Goal: Information Seeking & Learning: Learn about a topic

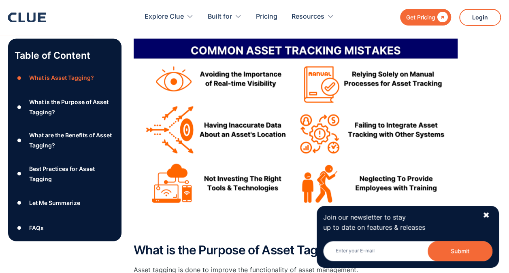
scroll to position [648, 0]
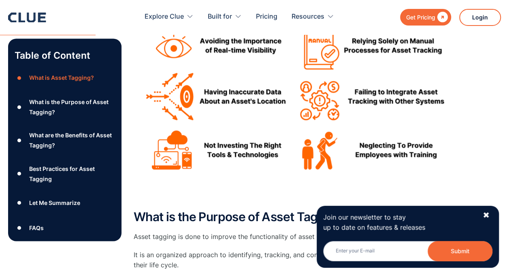
click at [482, 216] on div "Join our newsletter to stay up to date on features & releases Email Submit News…" at bounding box center [408, 237] width 182 height 62
click at [485, 216] on div "✖" at bounding box center [486, 215] width 7 height 10
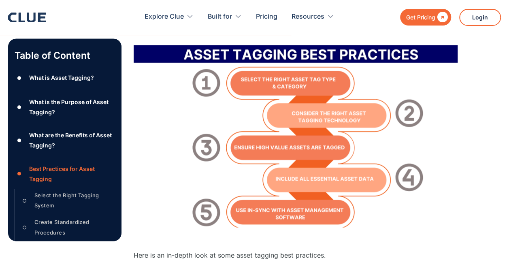
scroll to position [2188, 0]
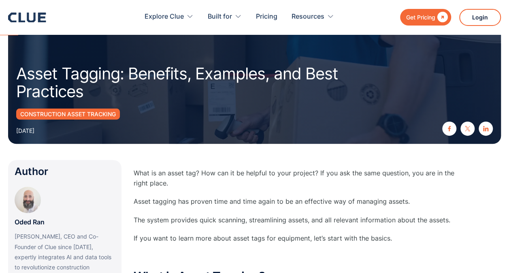
scroll to position [162, 0]
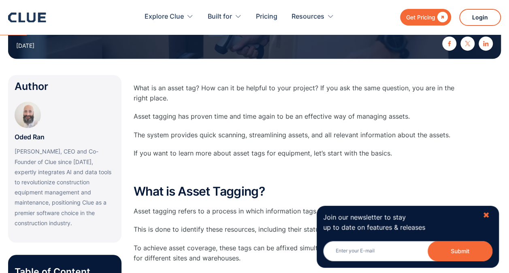
click at [485, 215] on div "✖" at bounding box center [486, 215] width 7 height 10
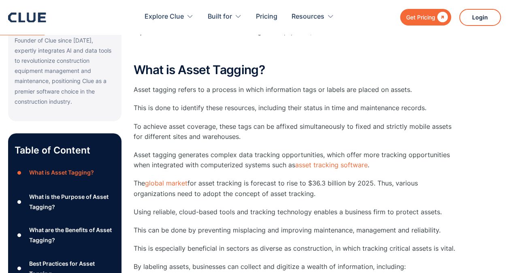
scroll to position [324, 0]
